Goal: Task Accomplishment & Management: Complete application form

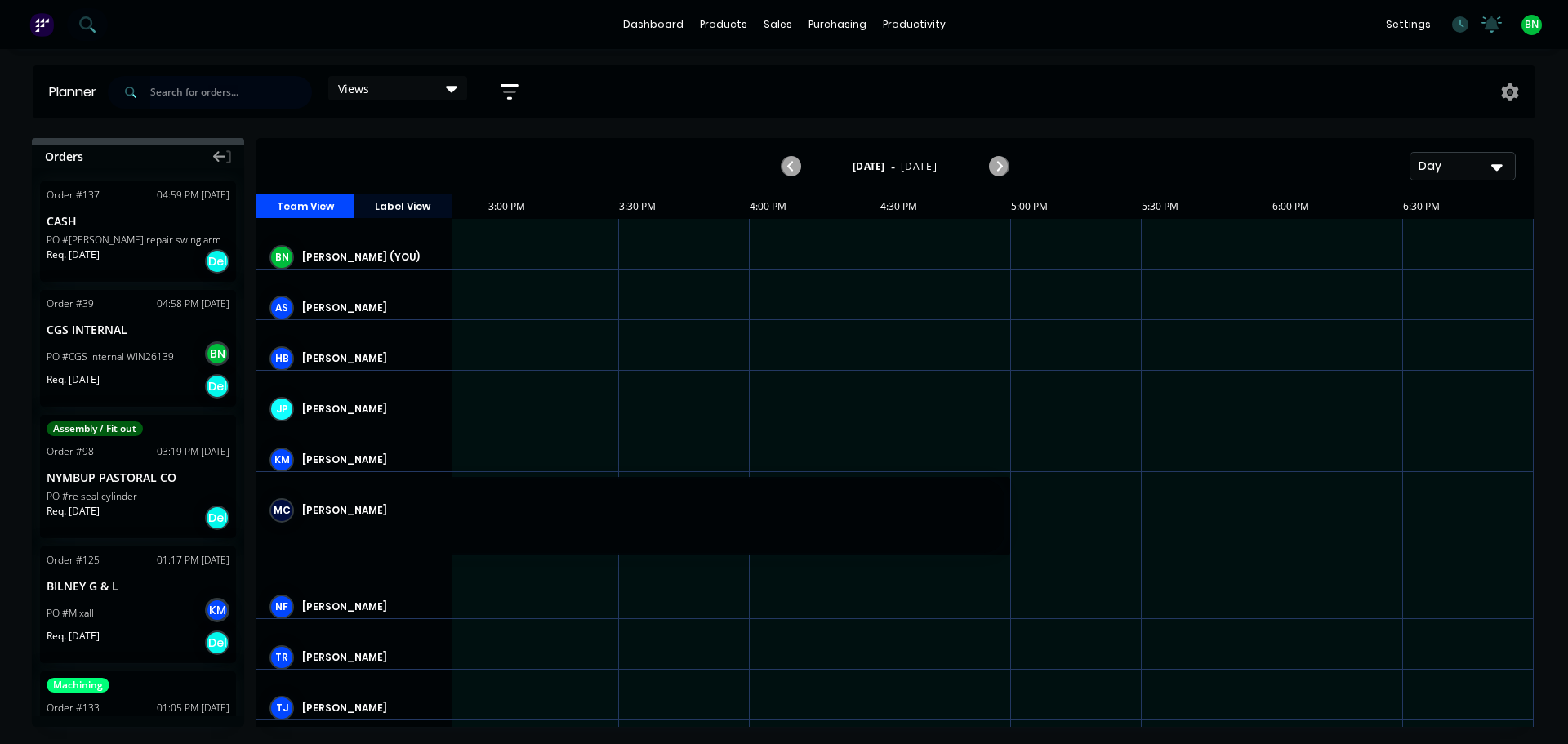
click at [254, 96] on input "text" at bounding box center [231, 92] width 161 height 33
click at [808, 75] on div "Sales Orders" at bounding box center [838, 78] width 67 height 14
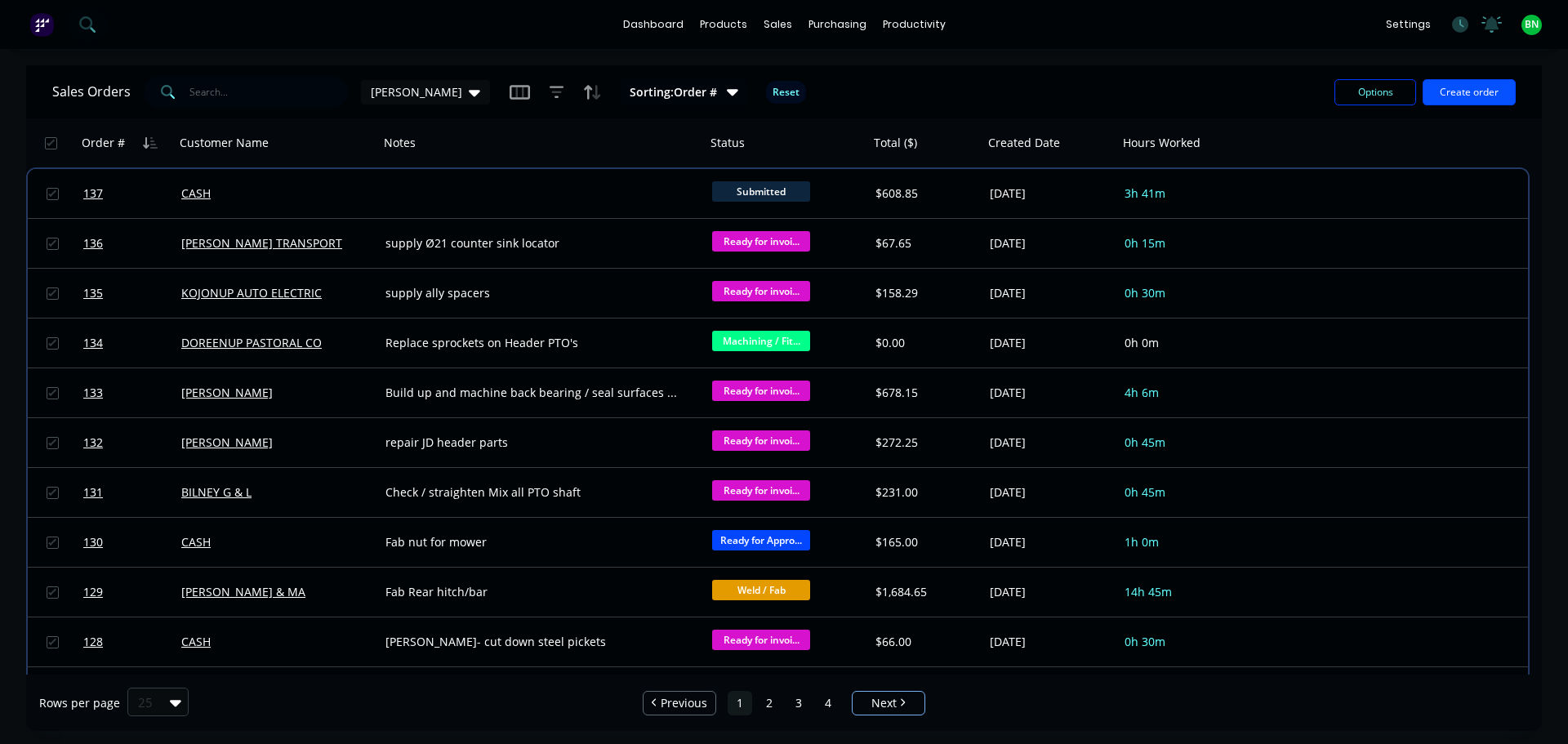
click at [1441, 91] on button "Create order" at bounding box center [1469, 92] width 93 height 26
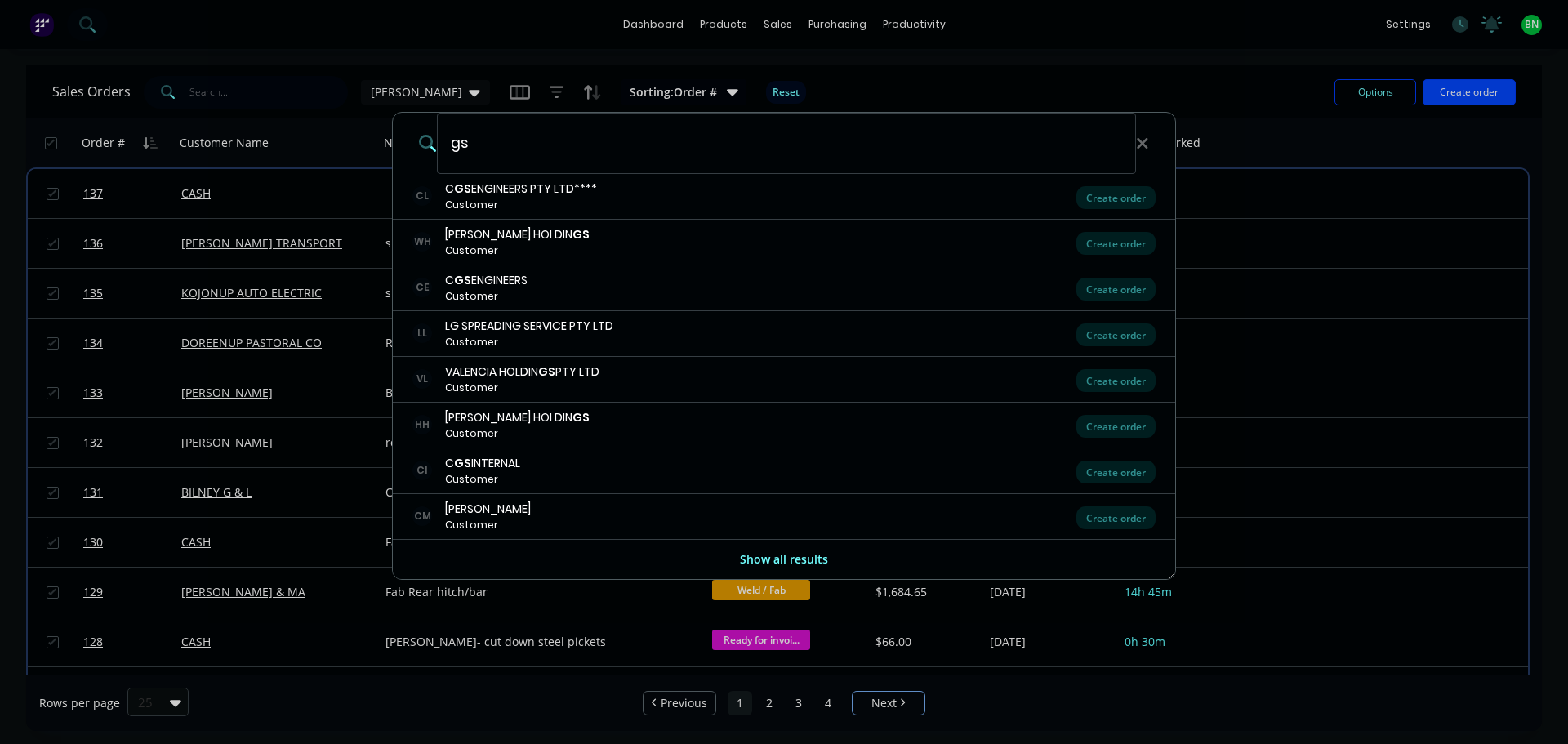
type input "g"
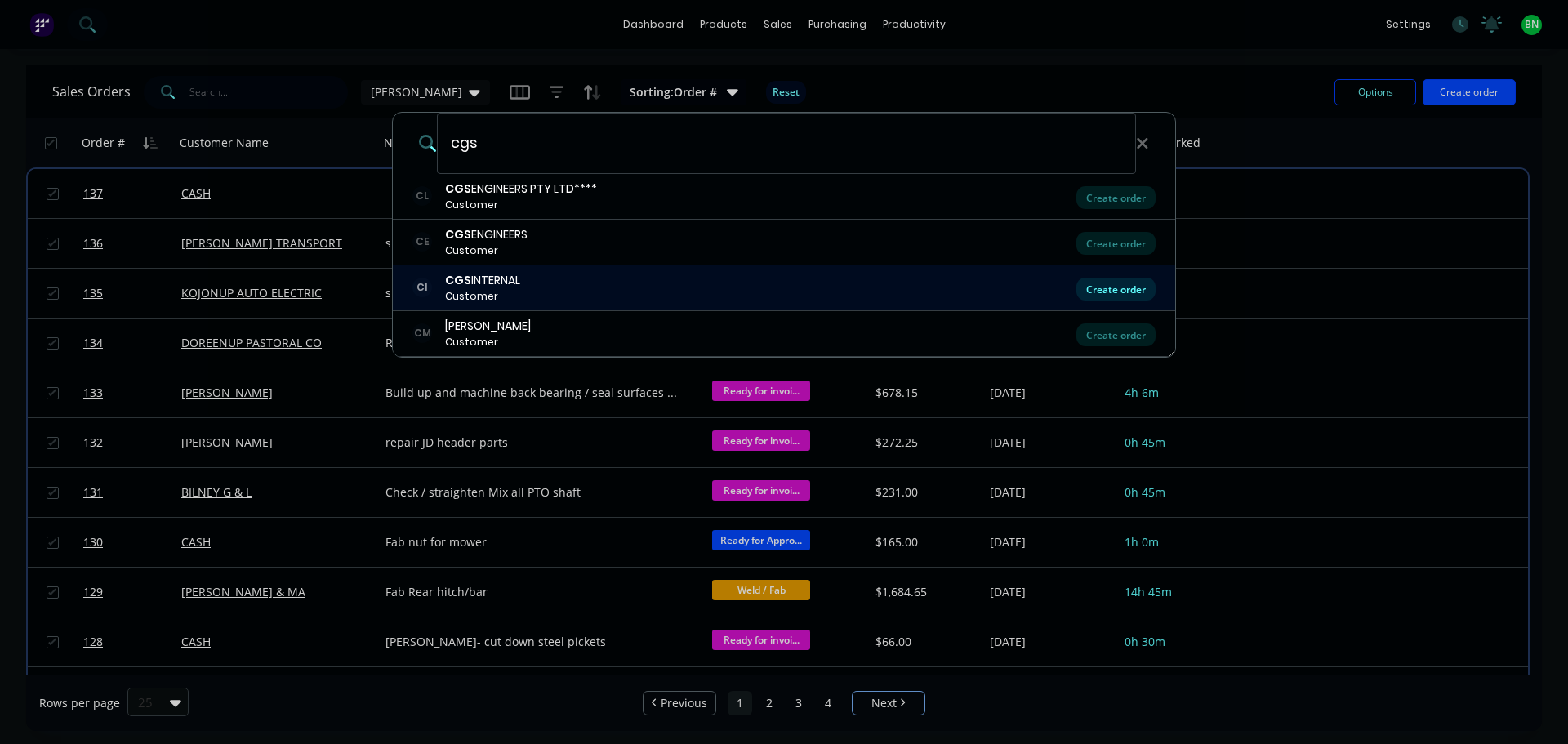
type input "cgs"
click at [1114, 287] on div "Create order" at bounding box center [1116, 288] width 79 height 23
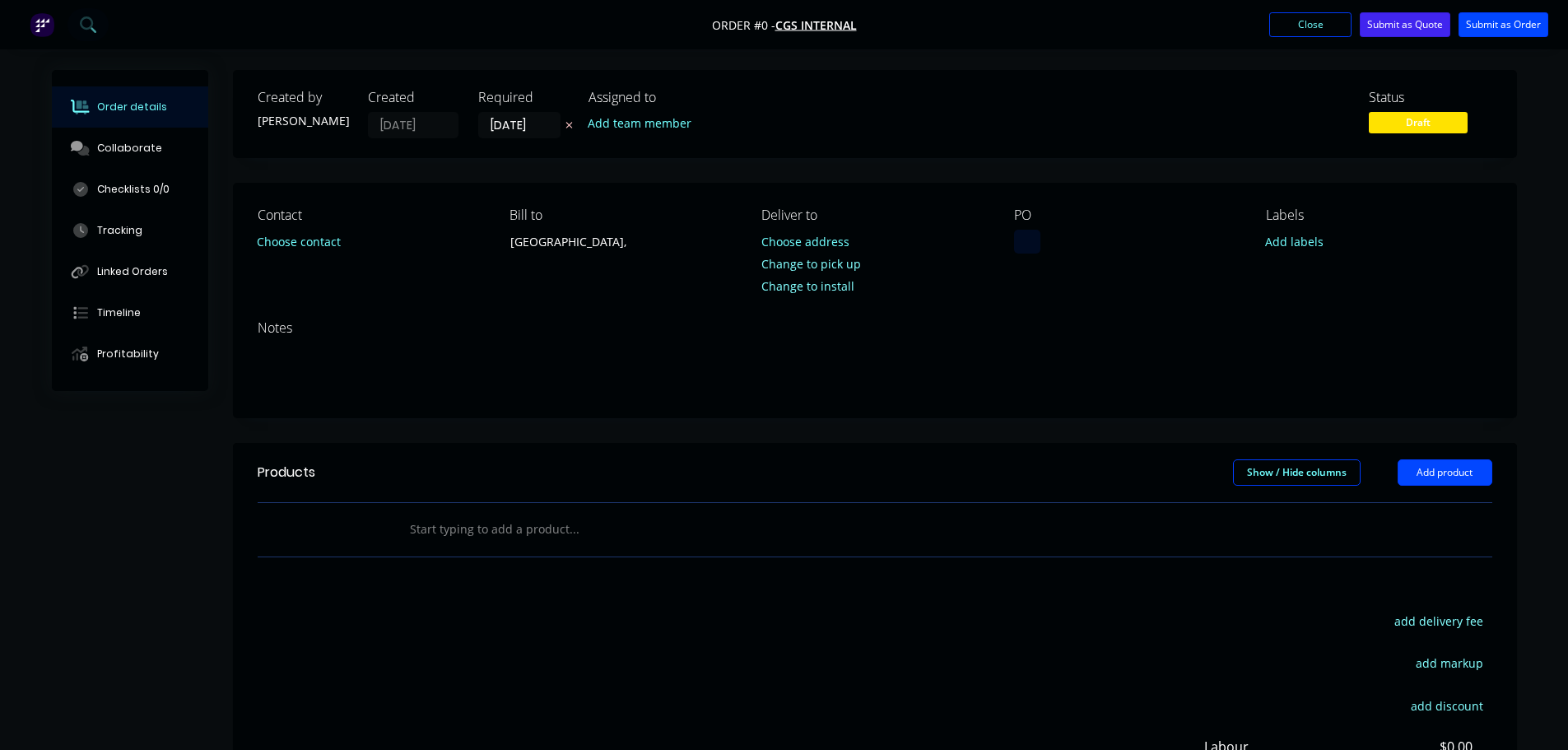
click at [1029, 234] on div at bounding box center [1027, 242] width 26 height 24
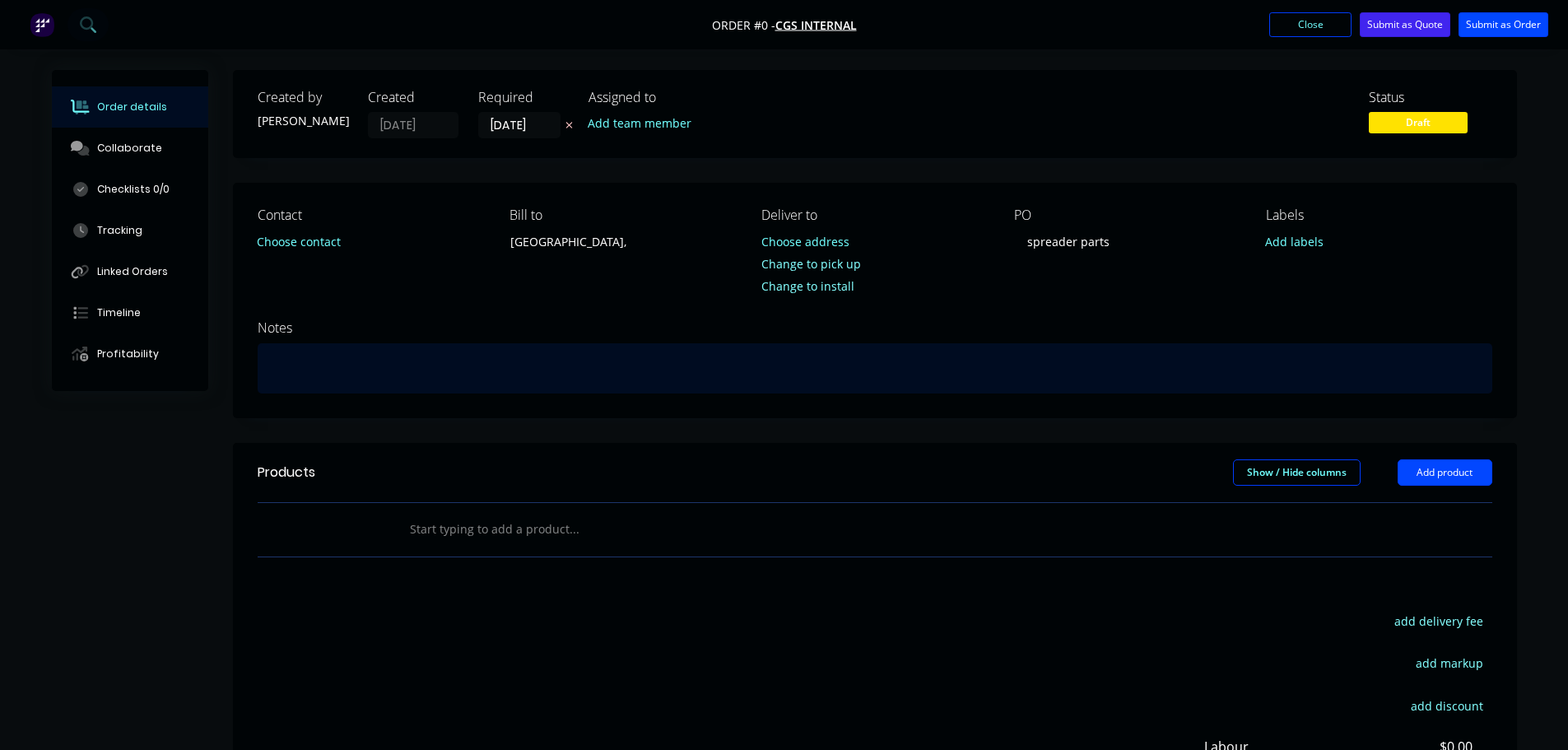
click at [495, 381] on div "Order details Collaborate Checklists 0/0 Tracking Linked Orders Timeline Profit…" at bounding box center [785, 523] width 1498 height 908
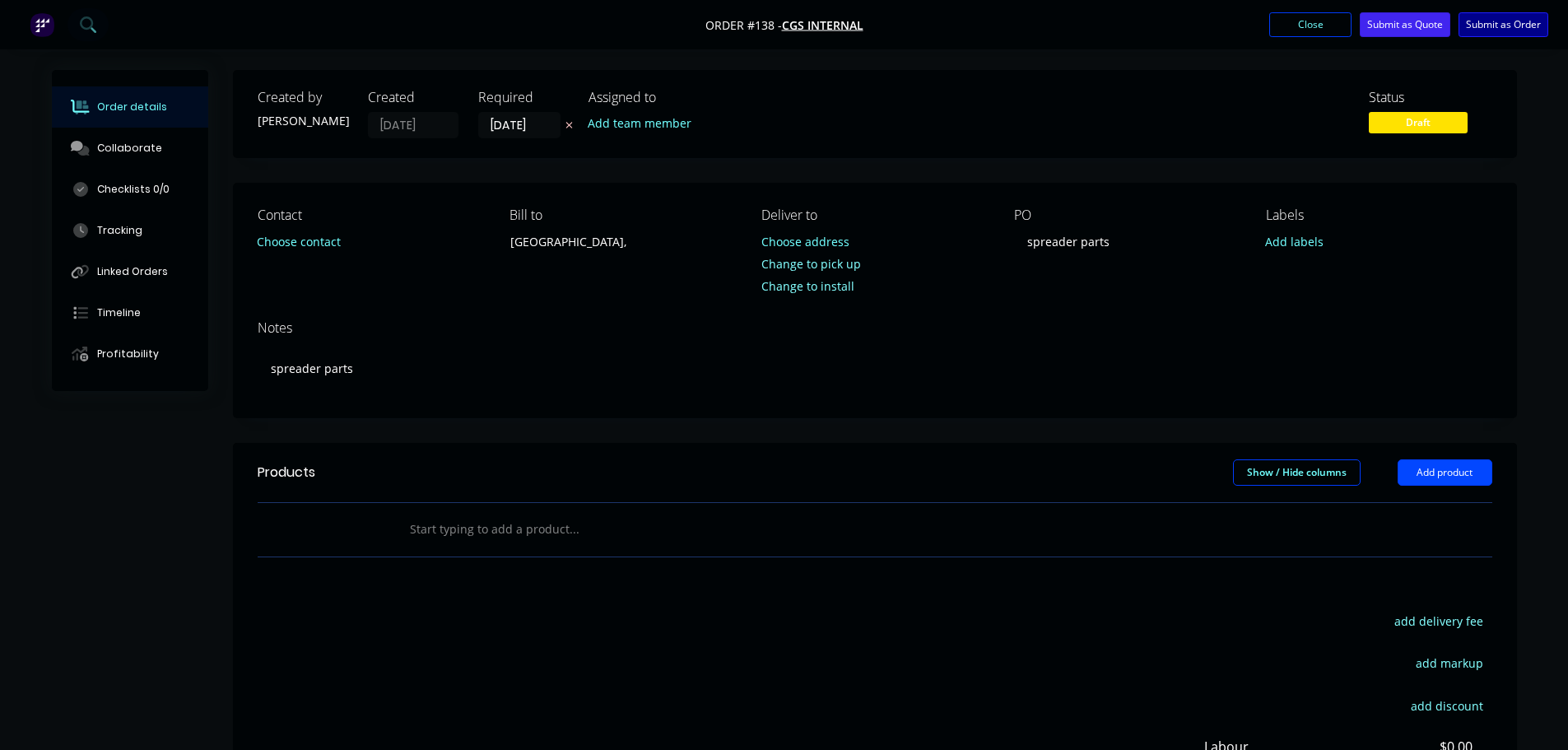
click at [1490, 27] on button "Submit as Order" at bounding box center [1503, 24] width 89 height 25
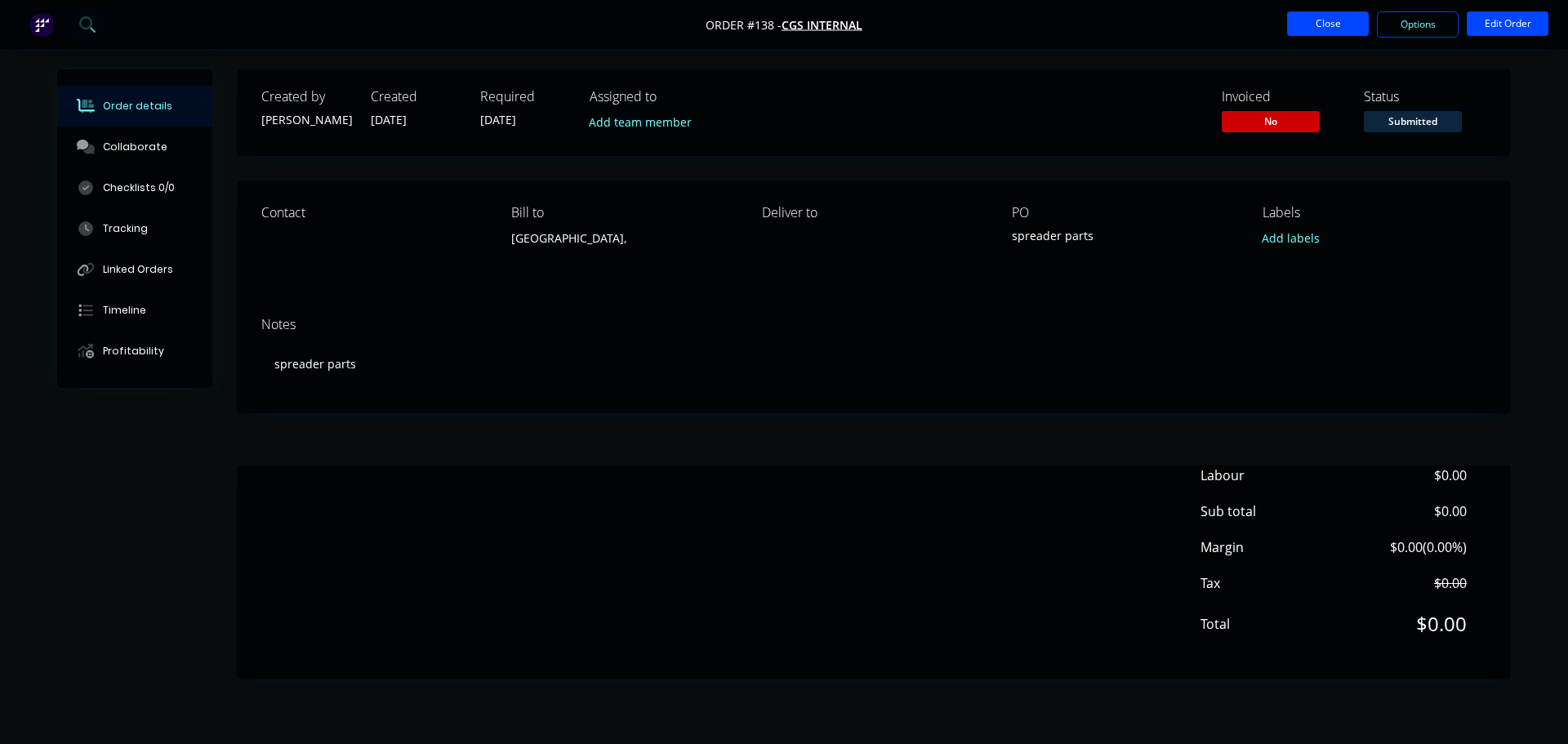
click at [1362, 18] on button "Close" at bounding box center [1328, 24] width 82 height 25
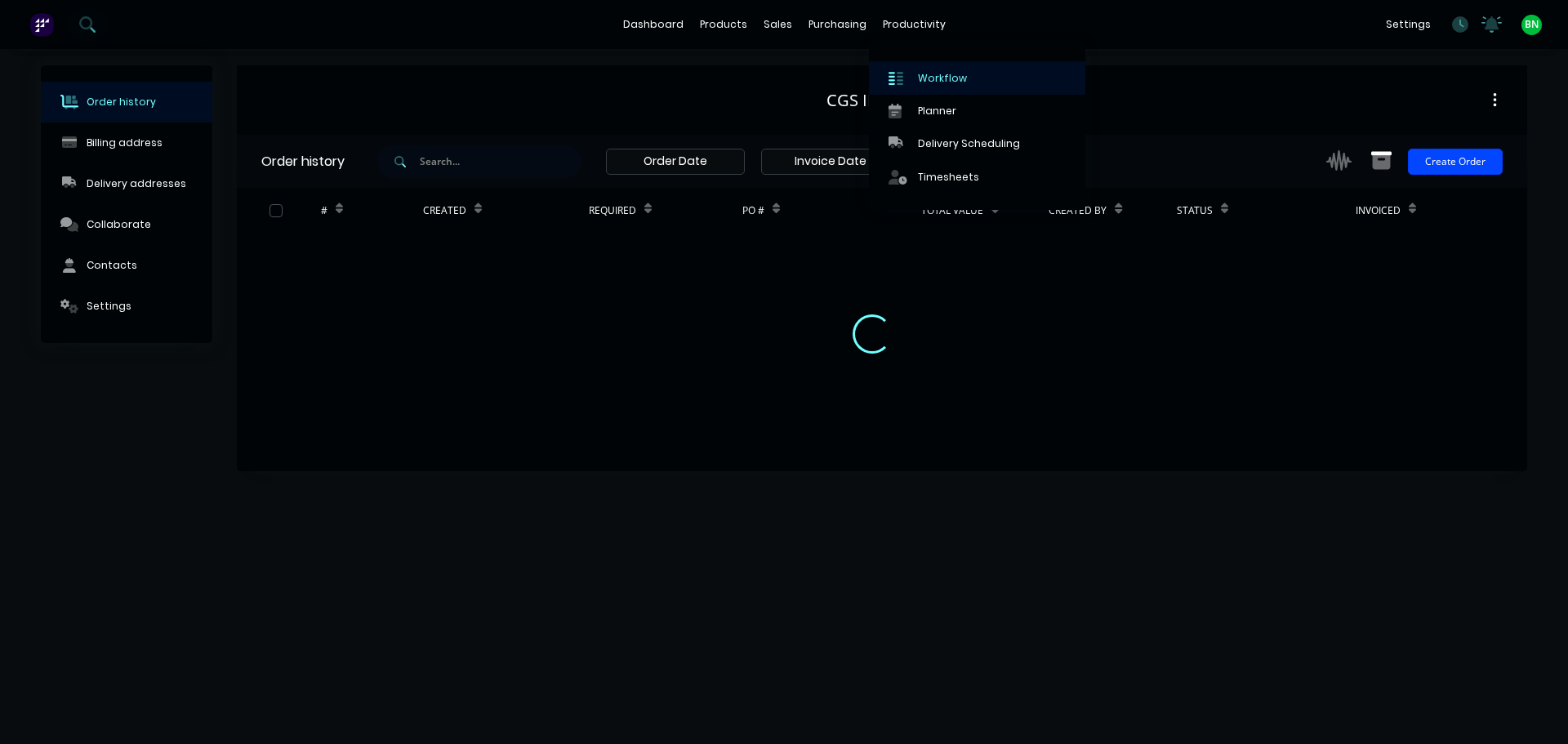
click at [918, 79] on div "Workflow" at bounding box center [942, 78] width 49 height 14
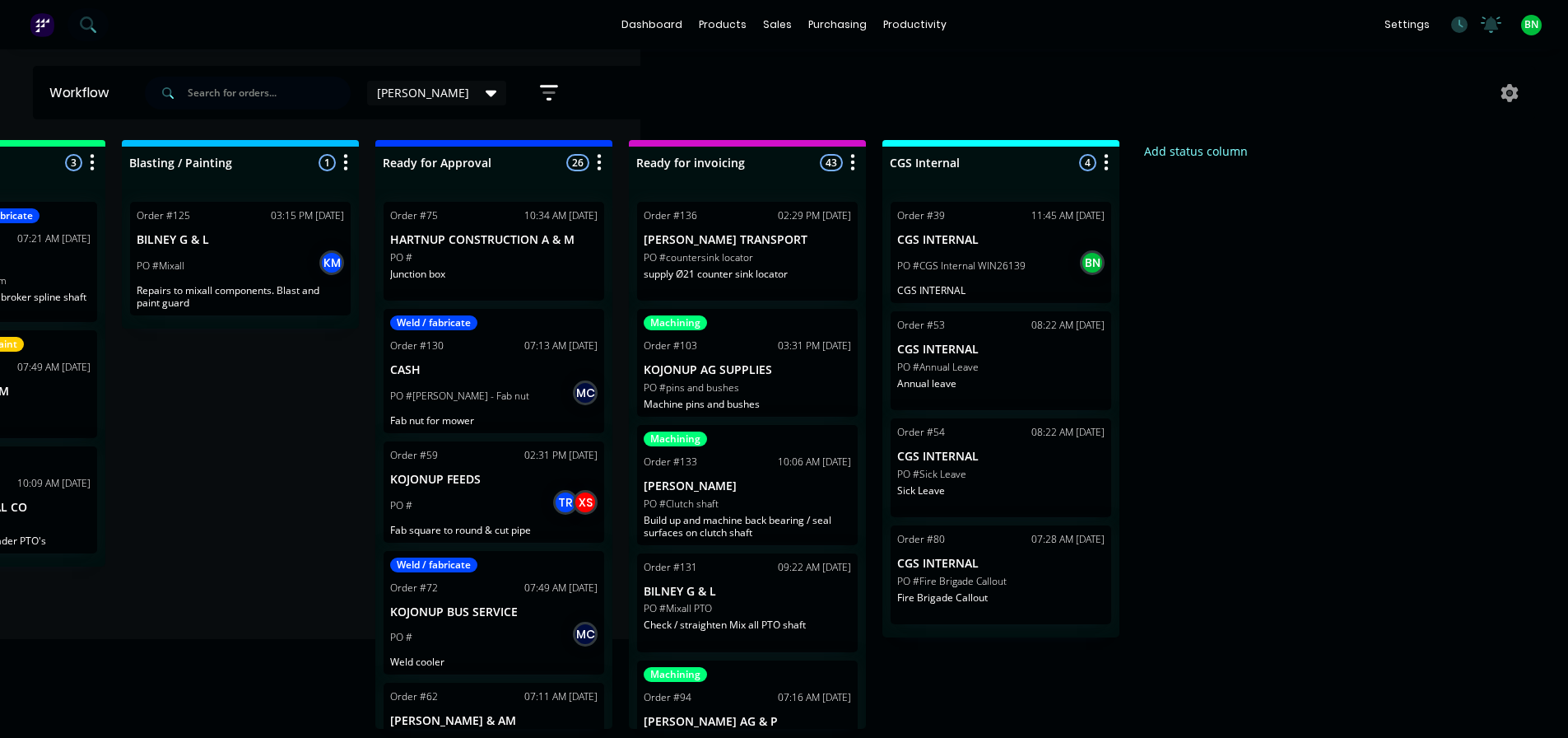
scroll to position [3, 938]
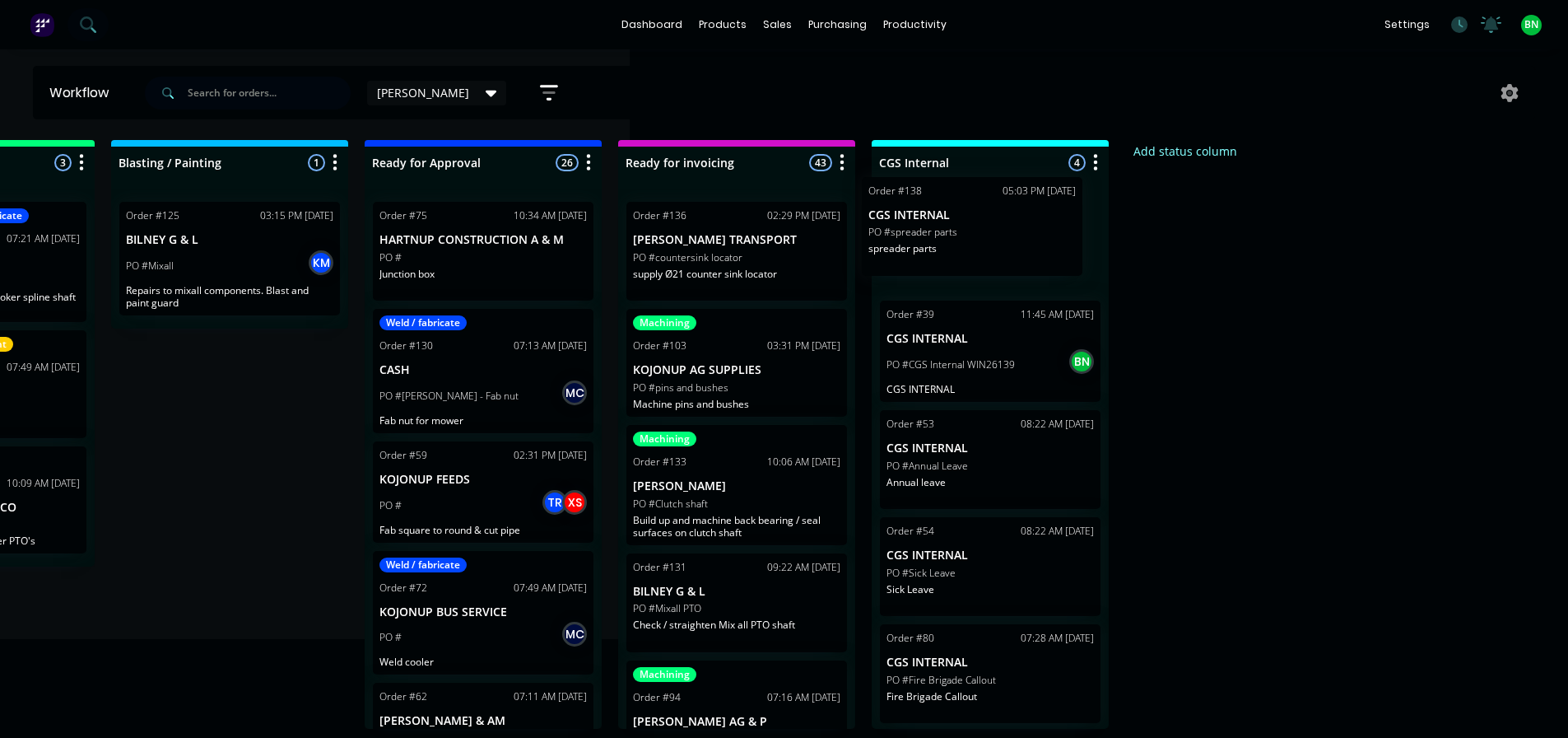
drag, startPoint x: 129, startPoint y: 627, endPoint x: 960, endPoint y: 241, distance: 916.3
click at [960, 241] on div "Submitted 4 Status colour #273444 hex #273444 Save Cancel Summaries Total order…" at bounding box center [303, 434] width 2507 height 589
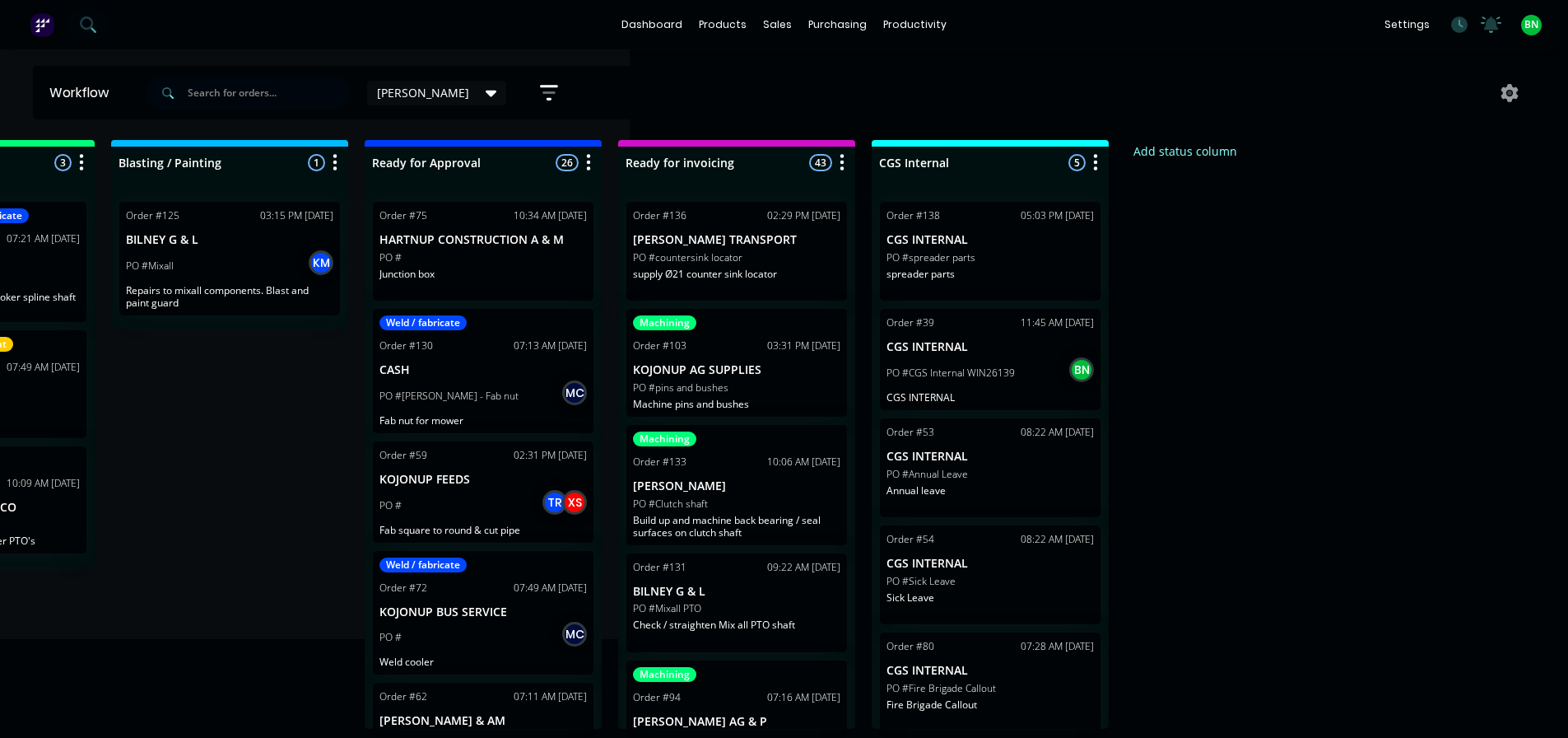
click at [1188, 297] on div "Submitted 3 Status colour #273444 hex #273444 Save Cancel Summaries Total order…" at bounding box center [303, 434] width 2507 height 589
